Goal: Information Seeking & Learning: Learn about a topic

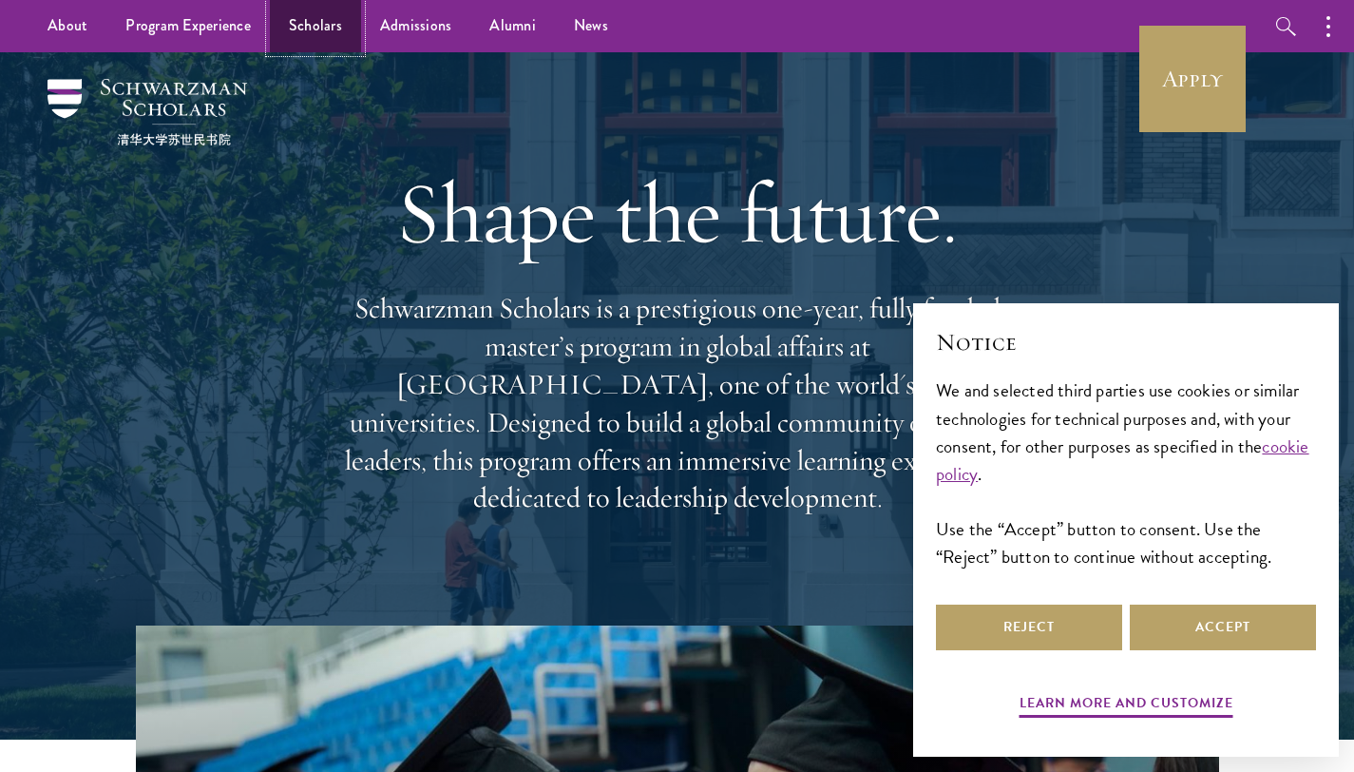
click at [332, 38] on link "Scholars" at bounding box center [315, 26] width 91 height 52
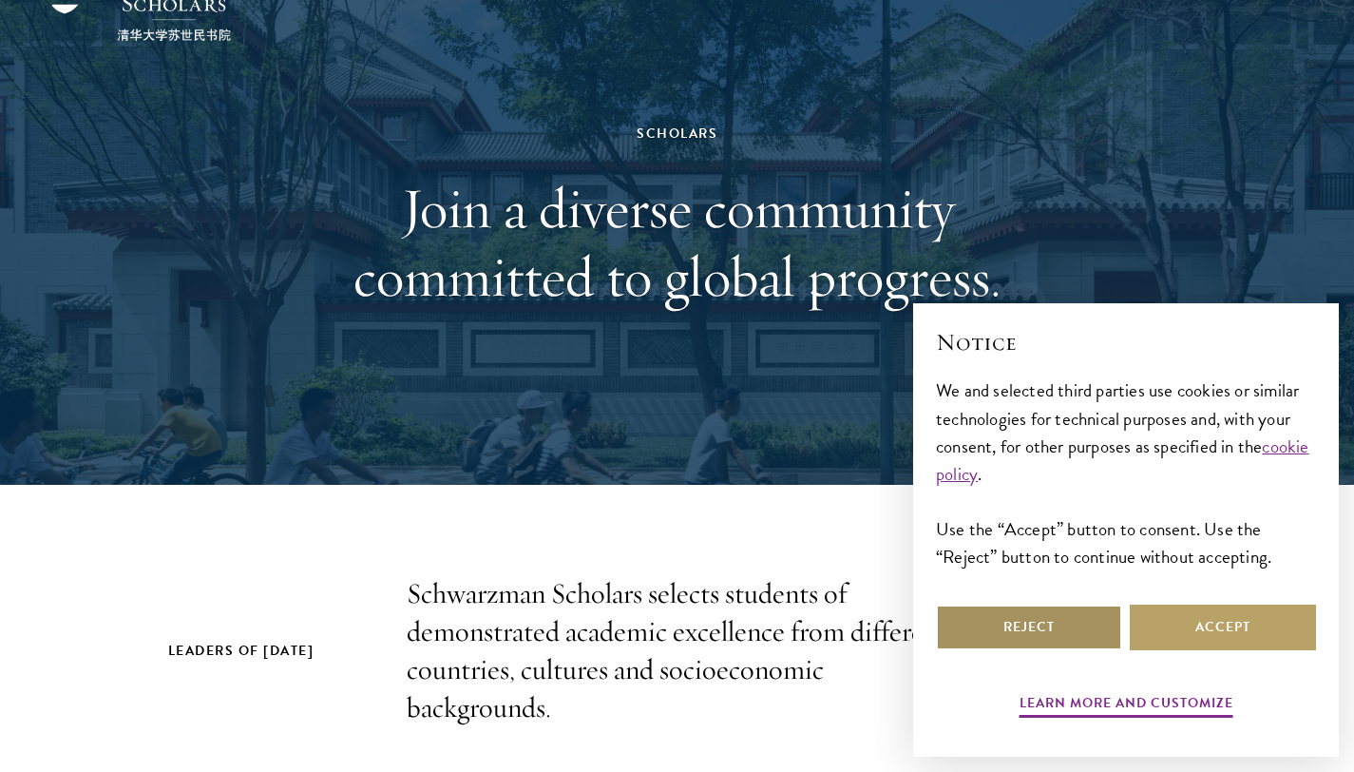
scroll to position [114, 0]
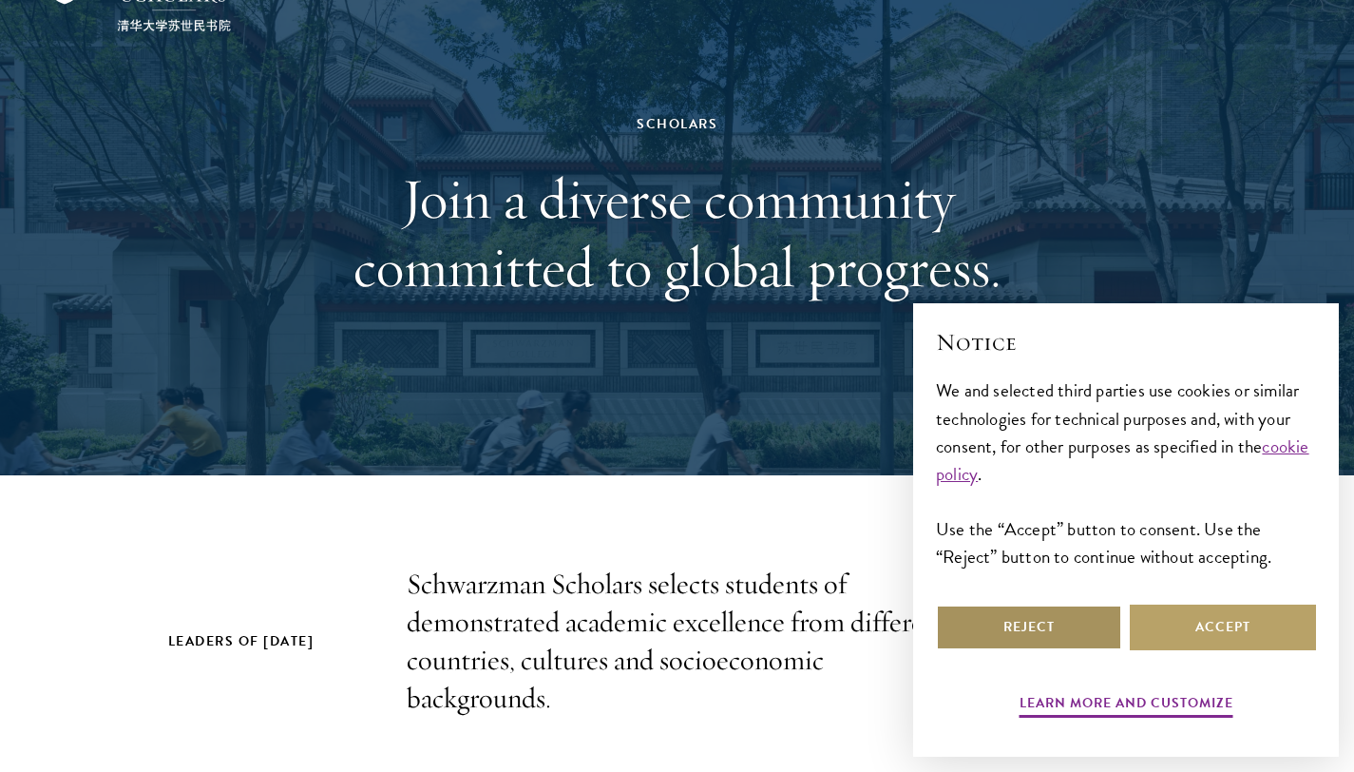
click at [1020, 635] on button "Reject" at bounding box center [1029, 627] width 186 height 46
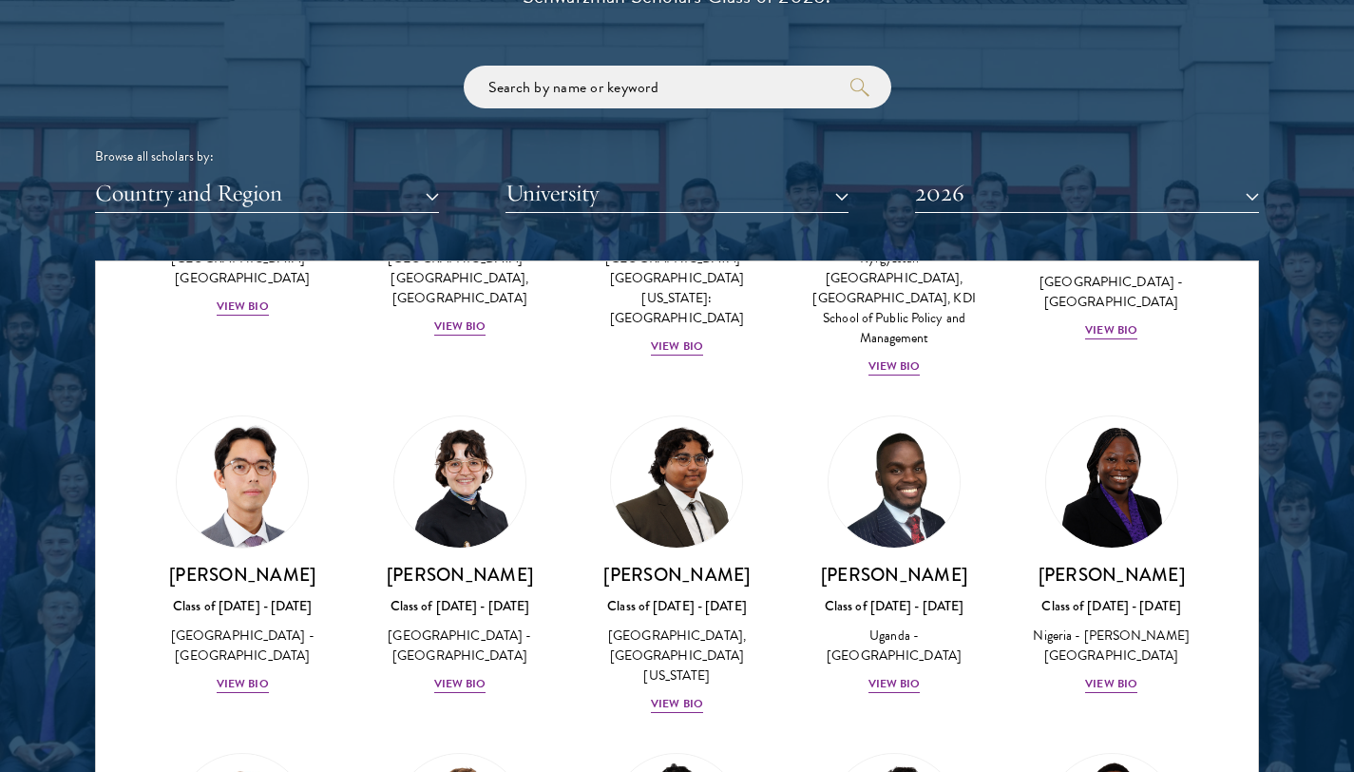
scroll to position [186, 0]
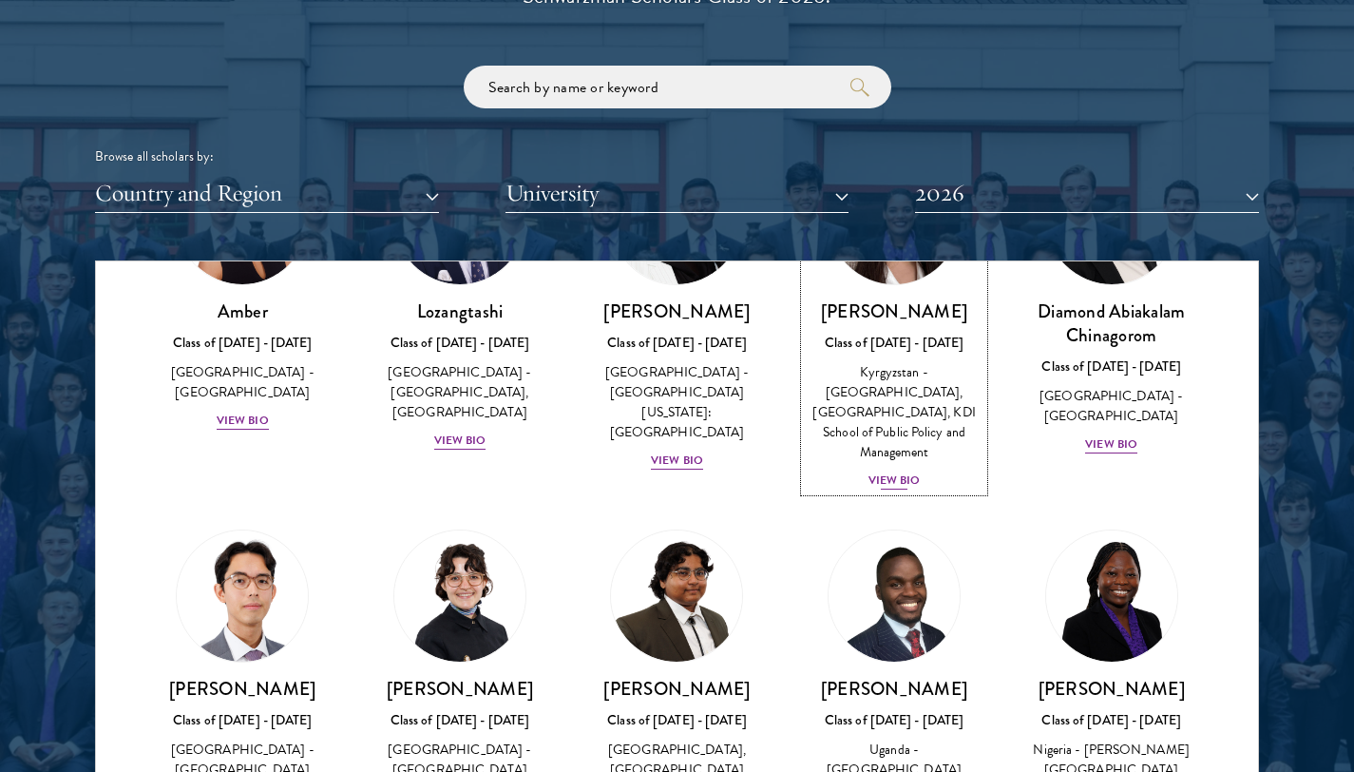
click at [882, 475] on div "View Bio" at bounding box center [895, 480] width 52 height 18
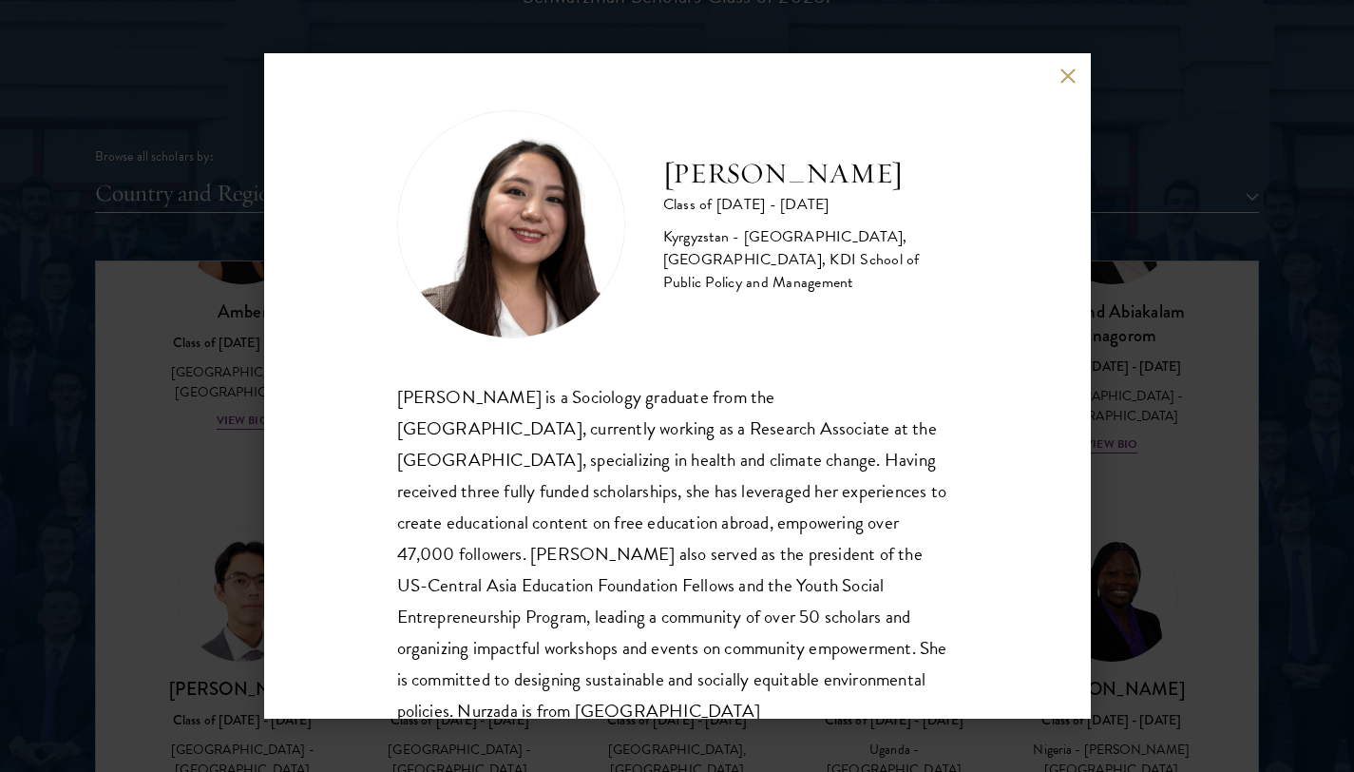
scroll to position [65, 0]
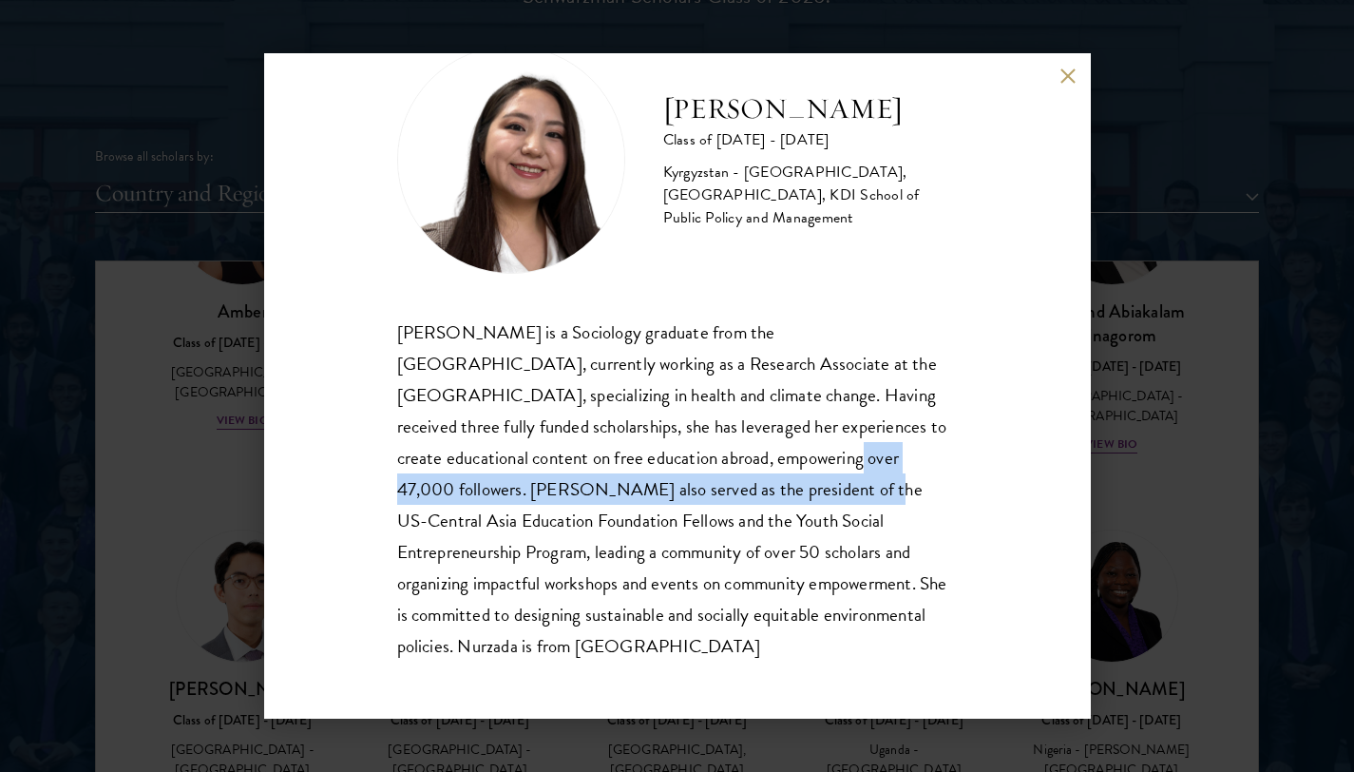
drag, startPoint x: 655, startPoint y: 457, endPoint x: 655, endPoint y: 490, distance: 33.3
click at [655, 490] on div "[PERSON_NAME] is a Sociology graduate from the [GEOGRAPHIC_DATA], currently wor…" at bounding box center [677, 489] width 561 height 346
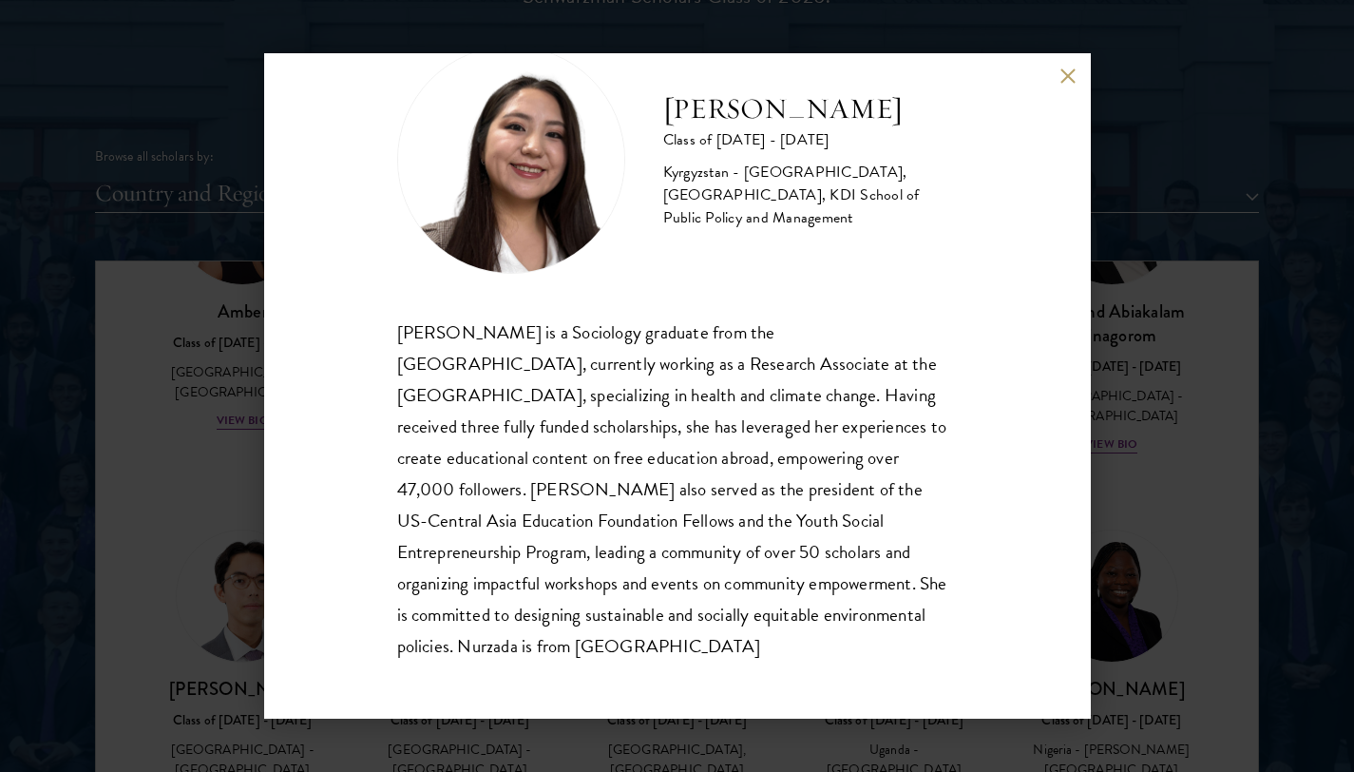
click at [1228, 511] on div "Nurzada Abdivalieva Class of [DATE] - [DATE] [GEOGRAPHIC_DATA] - [GEOGRAPHIC_DA…" at bounding box center [677, 386] width 1354 height 772
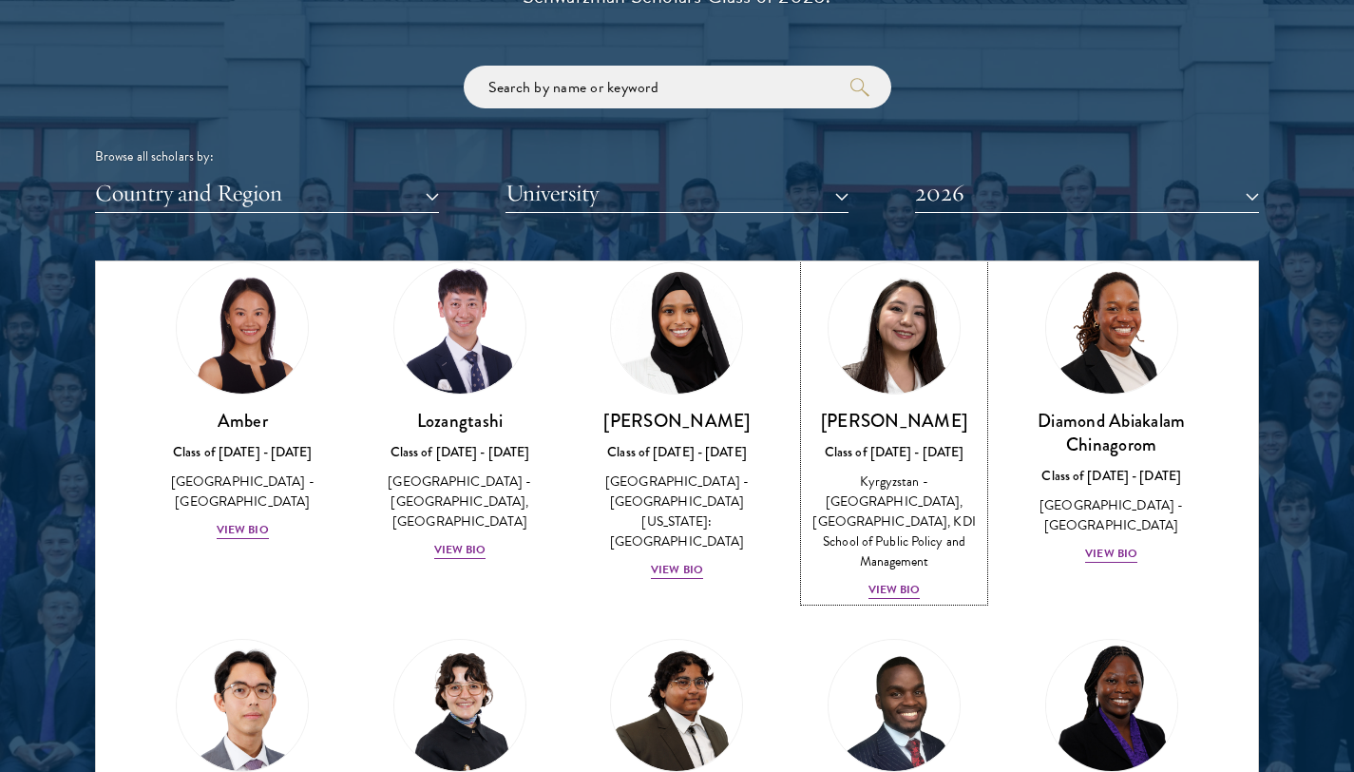
scroll to position [191, 0]
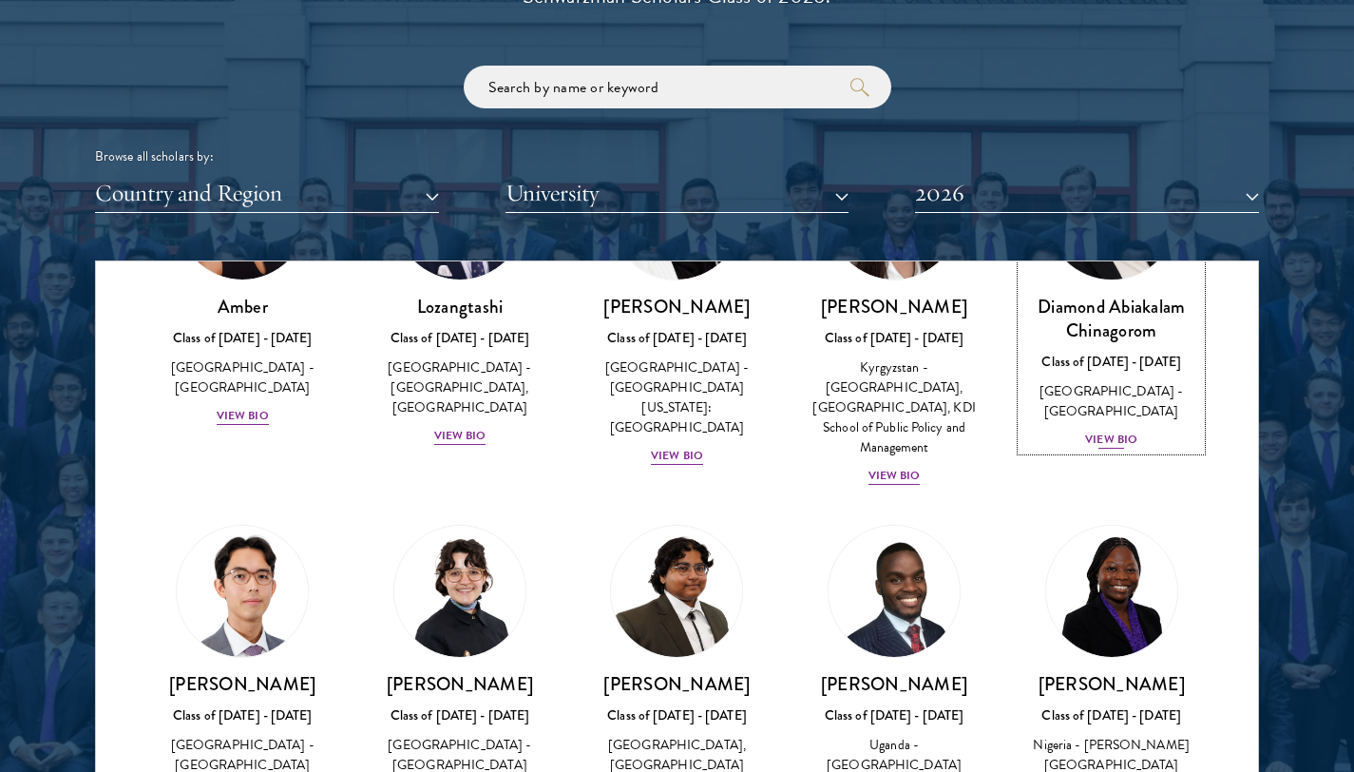
click at [1102, 439] on div "View Bio" at bounding box center [1111, 439] width 52 height 18
